Goal: Find specific page/section: Find specific page/section

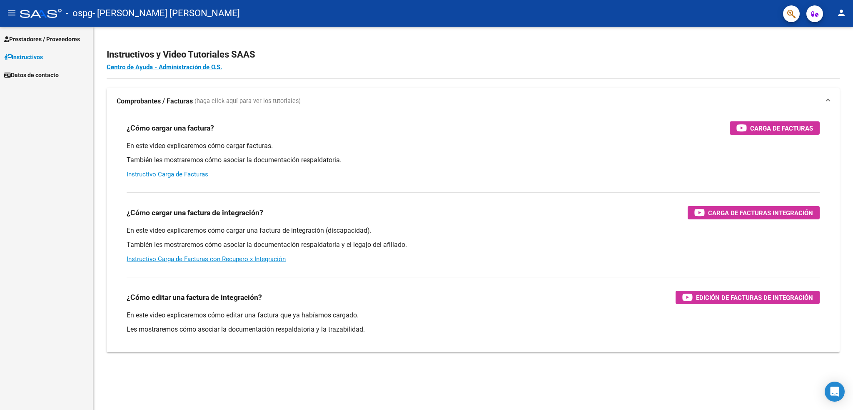
click at [840, 12] on mat-icon "person" at bounding box center [842, 13] width 10 height 10
click at [836, 56] on button "exit_to_app Salir" at bounding box center [824, 55] width 51 height 20
click at [47, 43] on span "Prestadores / Proveedores" at bounding box center [42, 39] width 76 height 9
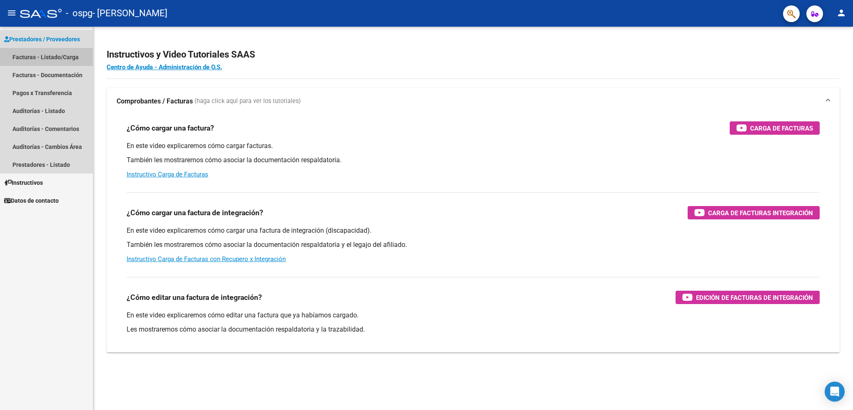
click at [60, 59] on link "Facturas - Listado/Carga" at bounding box center [46, 57] width 93 height 18
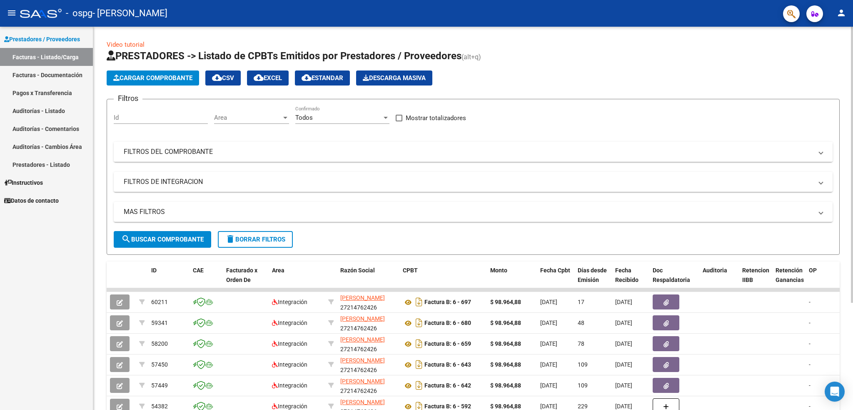
click at [212, 147] on mat-panel-title "FILTROS DEL COMPROBANTE" at bounding box center [468, 151] width 689 height 9
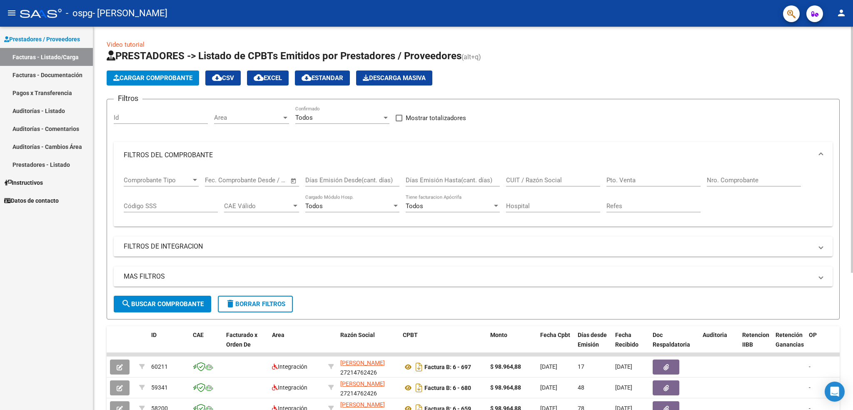
click at [191, 153] on mat-panel-title "FILTROS DEL COMPROBANTE" at bounding box center [468, 154] width 689 height 9
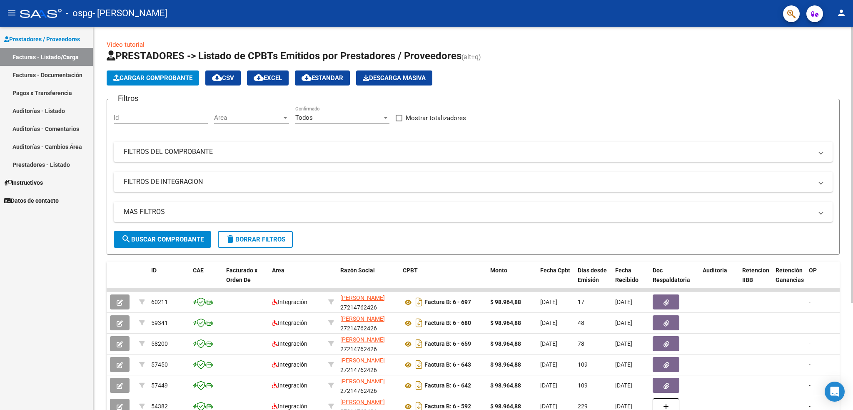
click at [335, 121] on div "Todos Confirmado" at bounding box center [342, 115] width 94 height 18
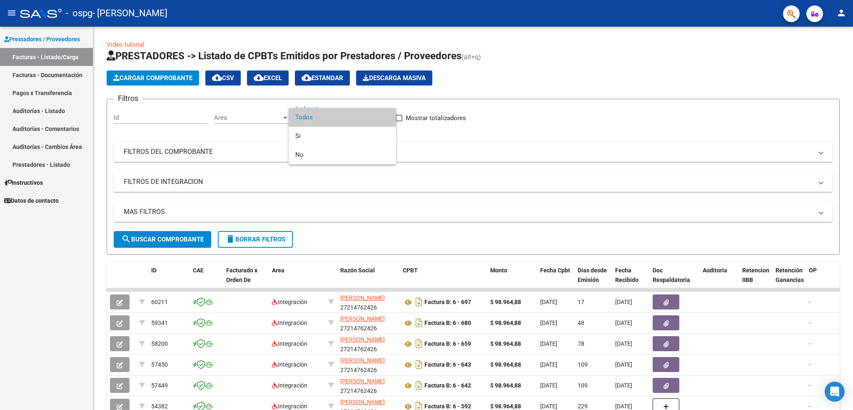
click at [337, 120] on span "Todos" at bounding box center [342, 117] width 94 height 19
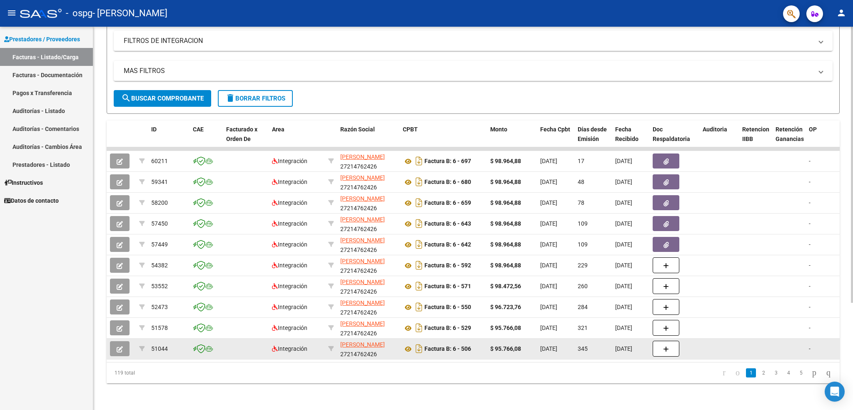
scroll to position [148, 0]
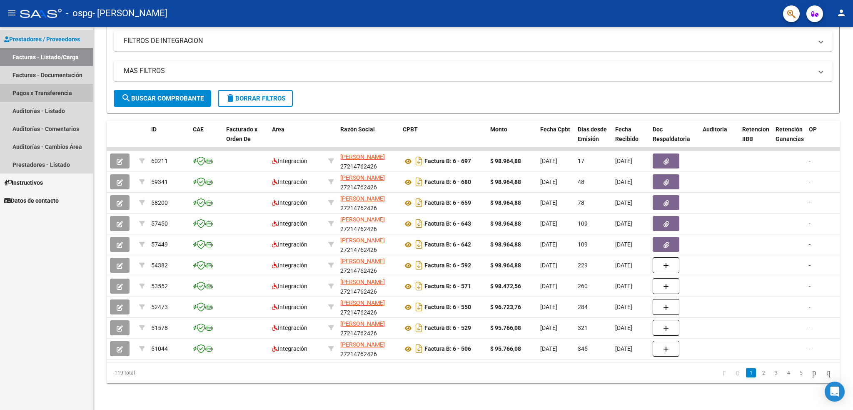
click at [72, 89] on link "Pagos x Transferencia" at bounding box center [46, 93] width 93 height 18
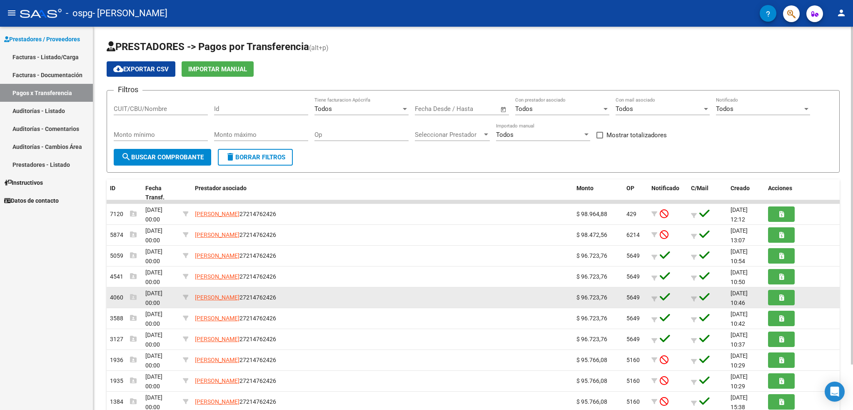
scroll to position [51, 0]
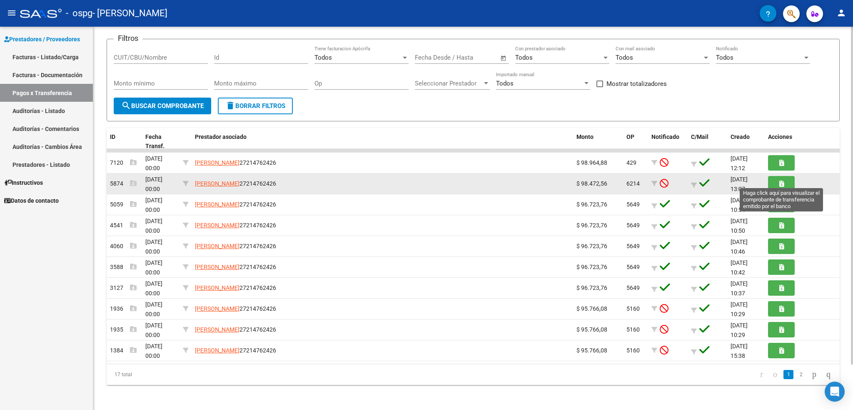
click at [779, 185] on button "button" at bounding box center [781, 183] width 27 height 15
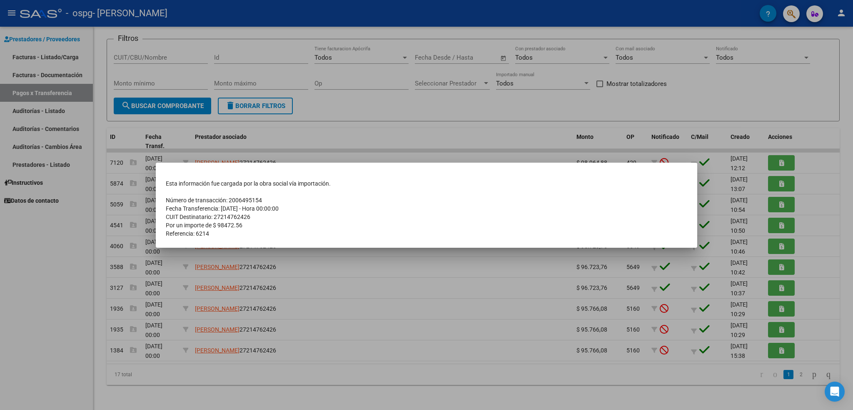
click at [377, 110] on div at bounding box center [426, 205] width 853 height 410
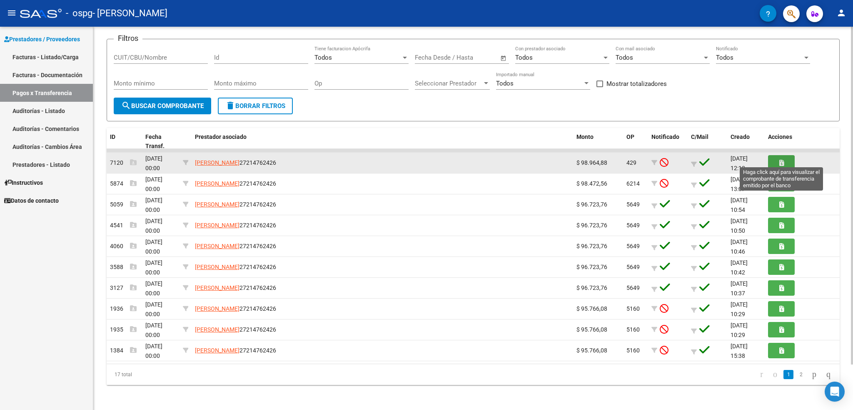
click at [782, 160] on icon "button" at bounding box center [781, 163] width 5 height 6
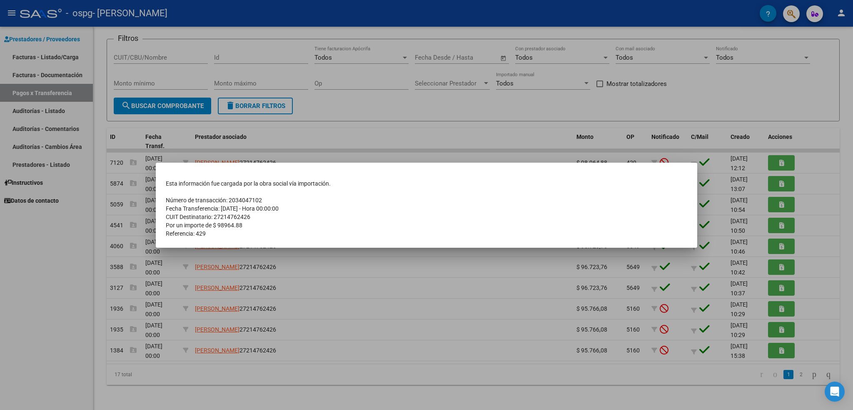
click at [480, 132] on div at bounding box center [426, 205] width 853 height 410
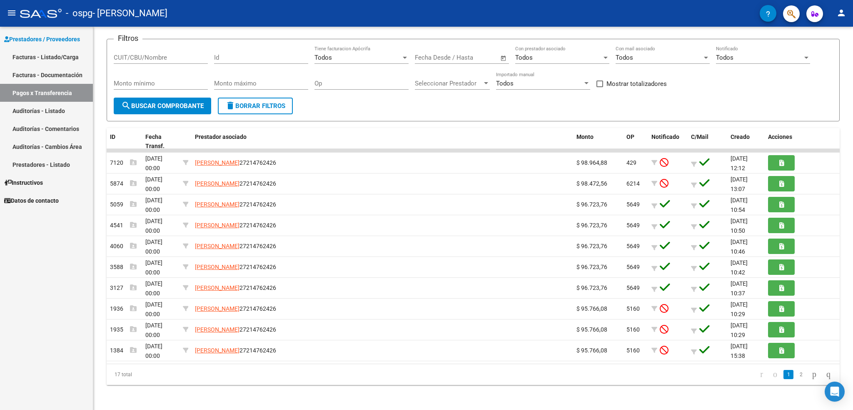
click at [57, 55] on link "Facturas - Listado/Carga" at bounding box center [46, 57] width 93 height 18
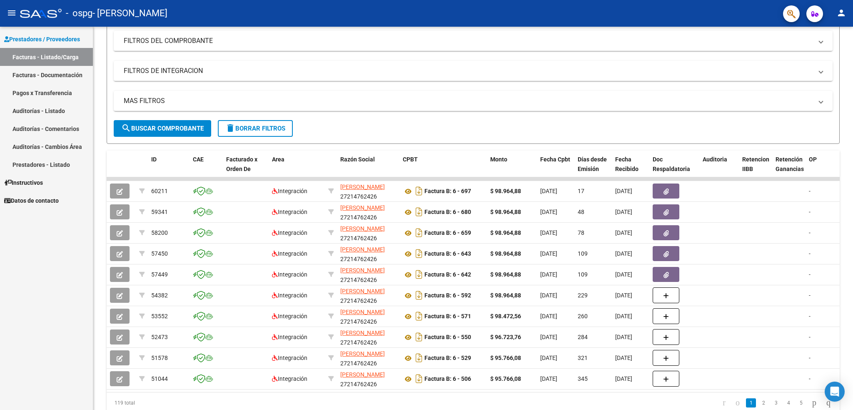
click at [62, 90] on link "Pagos x Transferencia" at bounding box center [46, 93] width 93 height 18
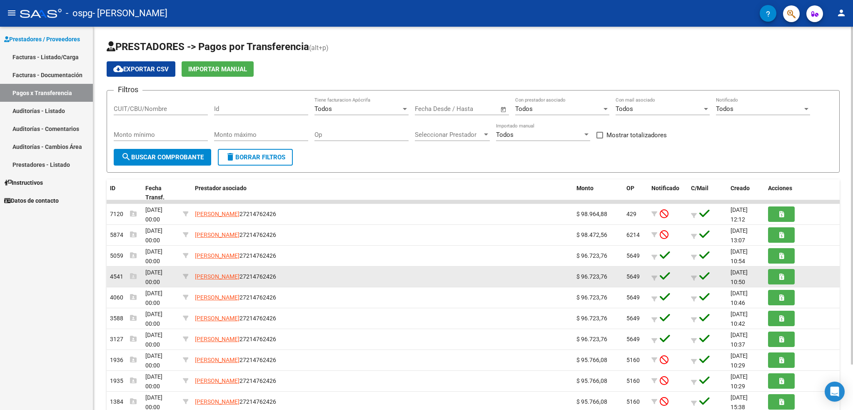
scroll to position [51, 0]
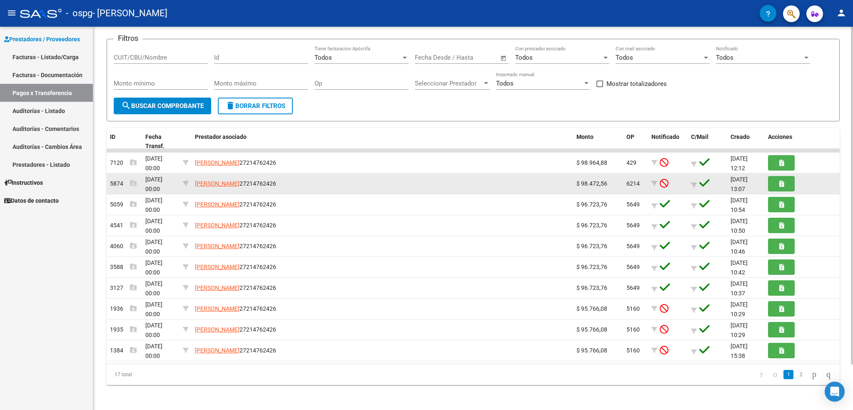
drag, startPoint x: 110, startPoint y: 182, endPoint x: 121, endPoint y: 182, distance: 11.3
click at [121, 182] on span "5874" at bounding box center [123, 183] width 27 height 7
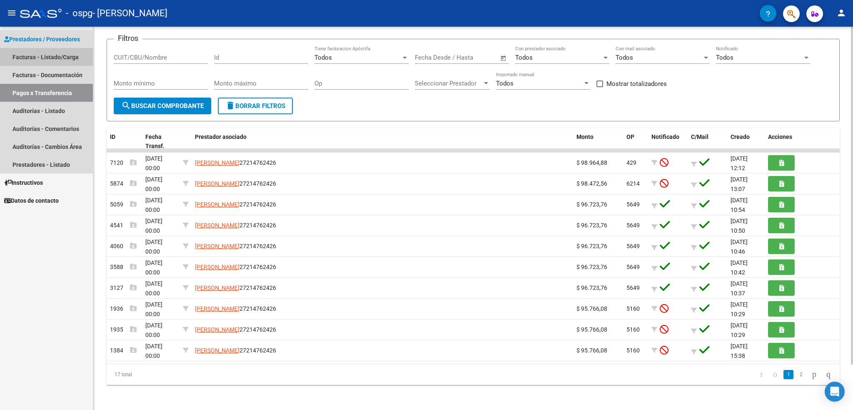
drag, startPoint x: 71, startPoint y: 55, endPoint x: 105, endPoint y: 72, distance: 37.6
click at [71, 55] on link "Facturas - Listado/Carga" at bounding box center [46, 57] width 93 height 18
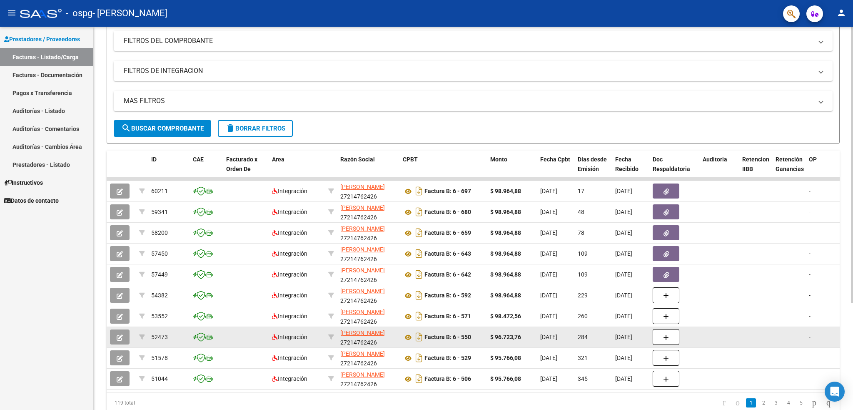
scroll to position [148, 0]
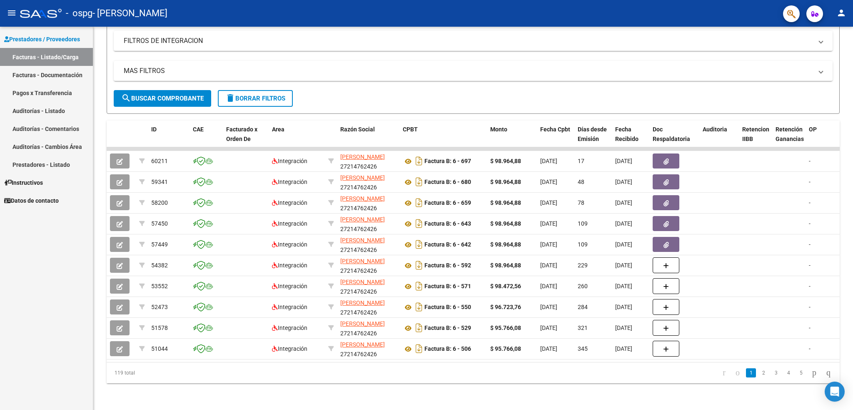
click at [61, 94] on link "Pagos x Transferencia" at bounding box center [46, 93] width 93 height 18
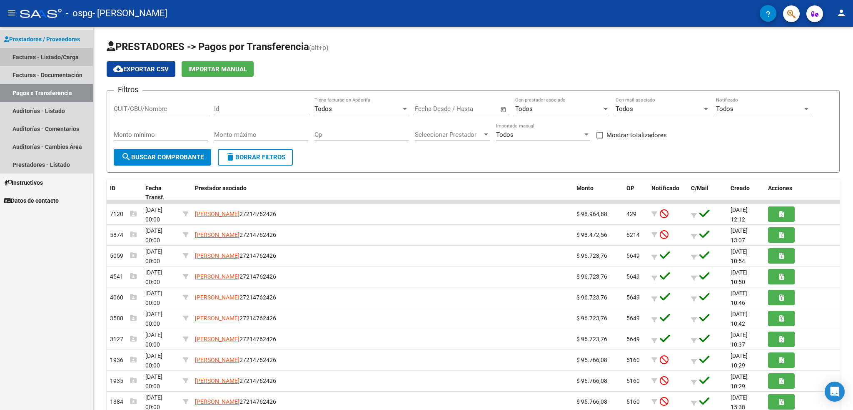
click at [43, 56] on link "Facturas - Listado/Carga" at bounding box center [46, 57] width 93 height 18
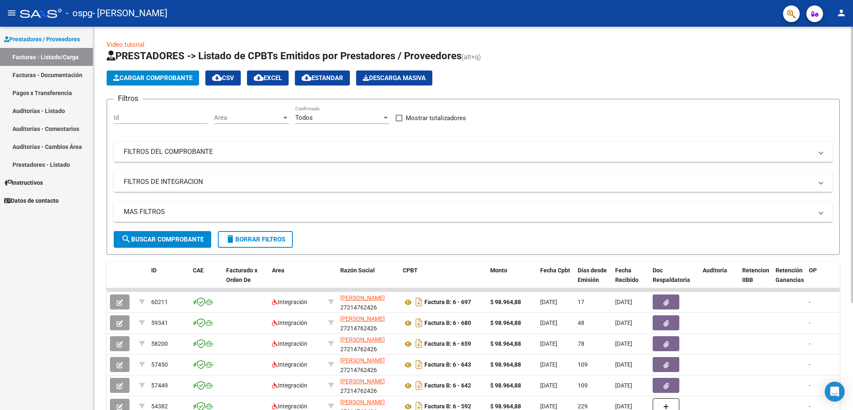
scroll to position [55, 0]
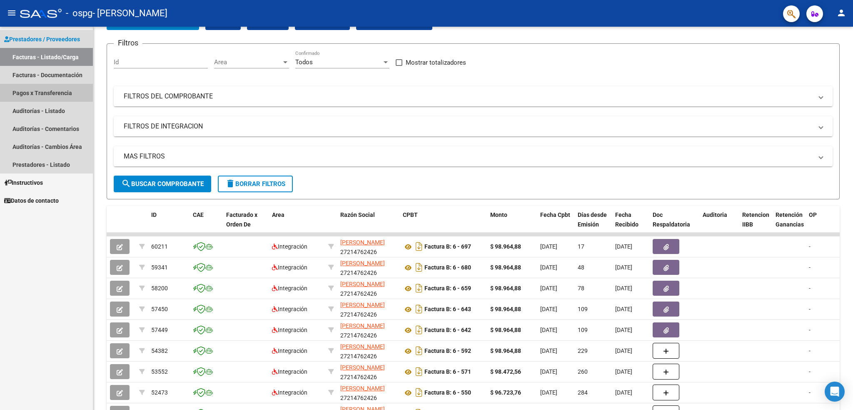
click at [31, 91] on link "Pagos x Transferencia" at bounding box center [46, 93] width 93 height 18
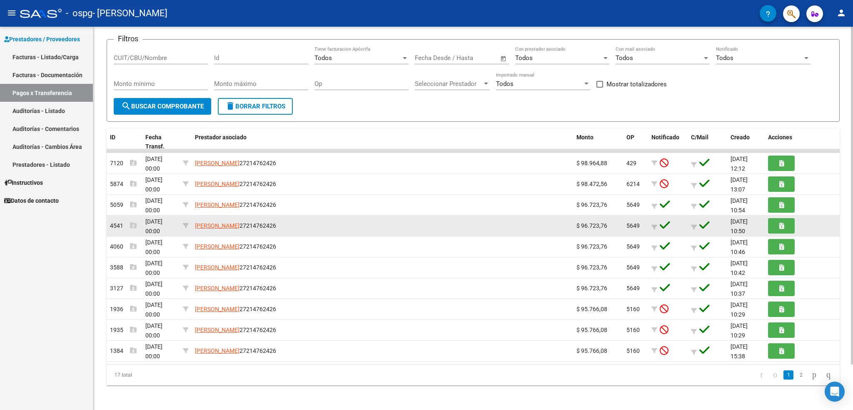
scroll to position [51, 0]
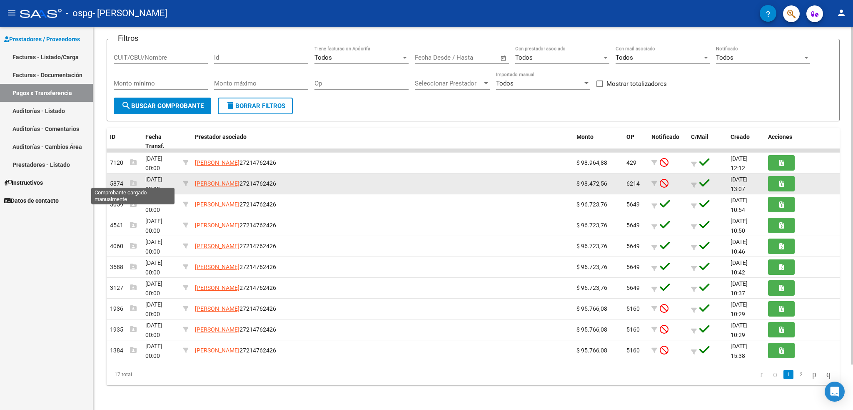
click at [134, 181] on icon at bounding box center [133, 183] width 7 height 7
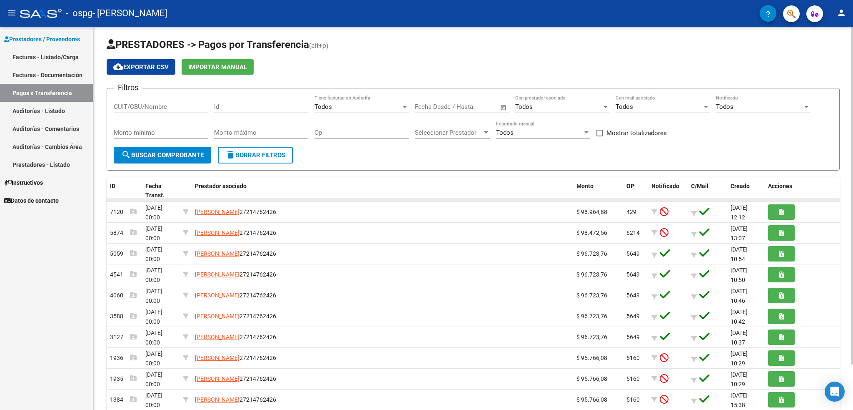
scroll to position [0, 0]
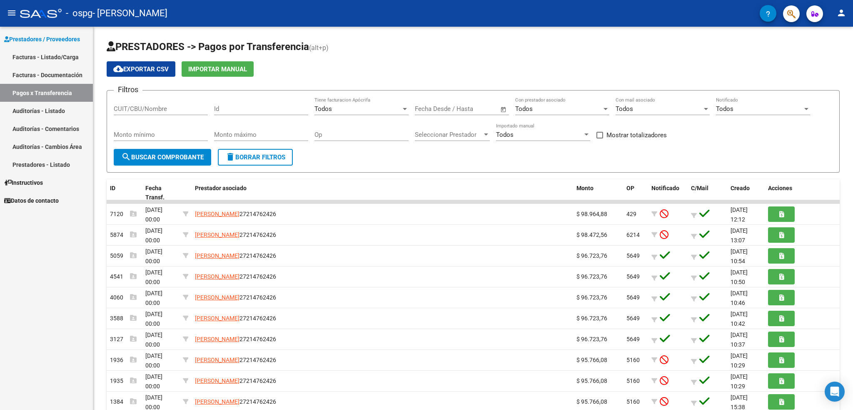
click at [46, 275] on div "Prestadores / Proveedores Facturas - Listado/Carga Facturas - Documentación Pag…" at bounding box center [46, 218] width 93 height 383
